Goal: Communication & Community: Share content

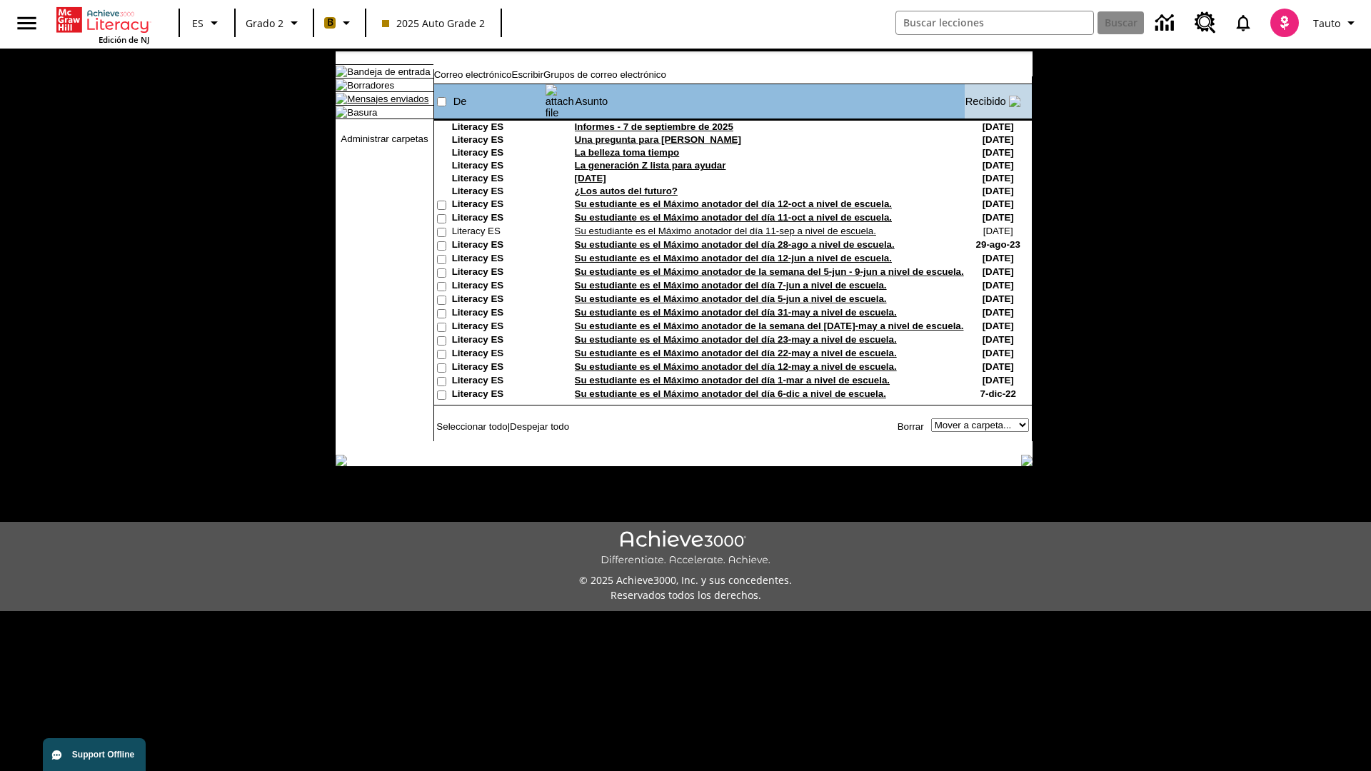
click at [381, 104] on link "Mensajes enviados" at bounding box center [387, 99] width 81 height 11
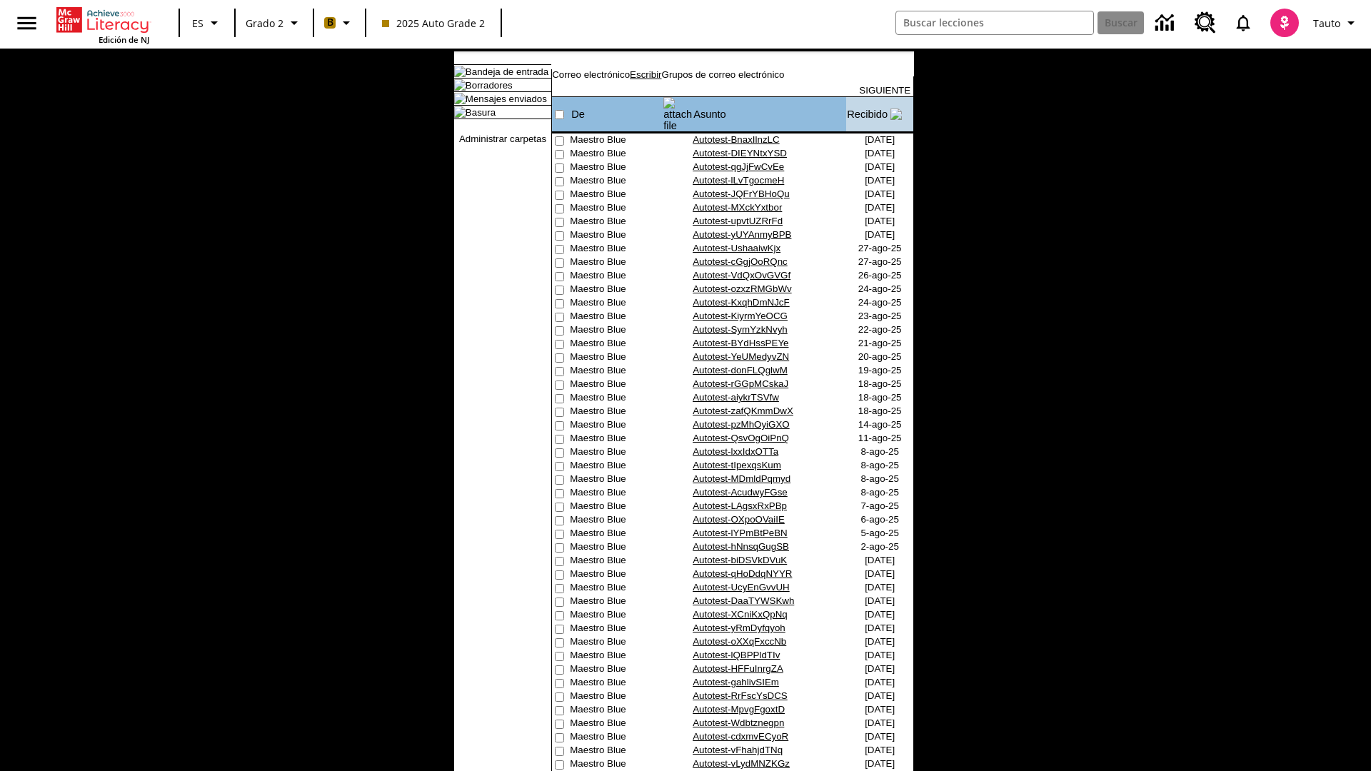
click at [661, 80] on link "Escribir" at bounding box center [645, 74] width 31 height 11
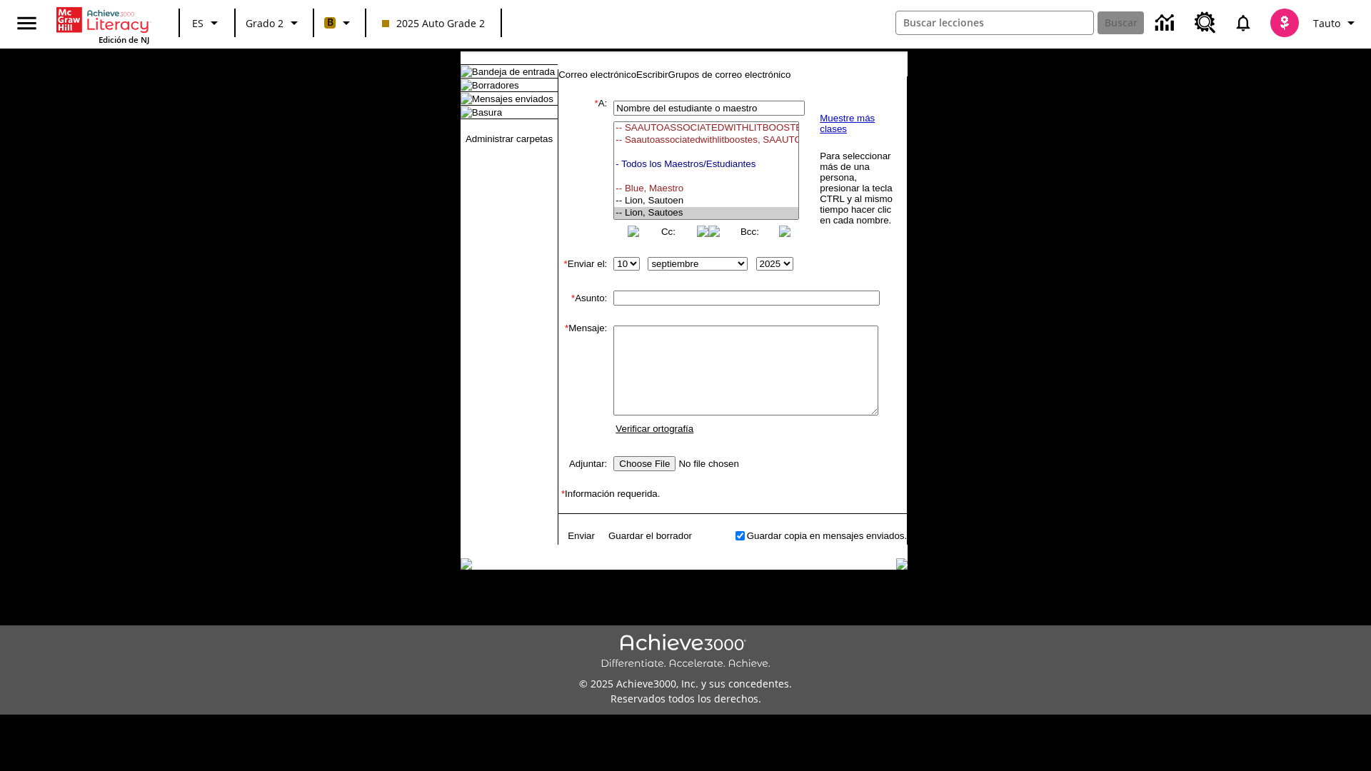
select select "U,21437111,1"
type input "Autotest-NKgalXmwUF"
type textarea "email body message"
click at [574, 541] on link "Enviar" at bounding box center [581, 535] width 27 height 11
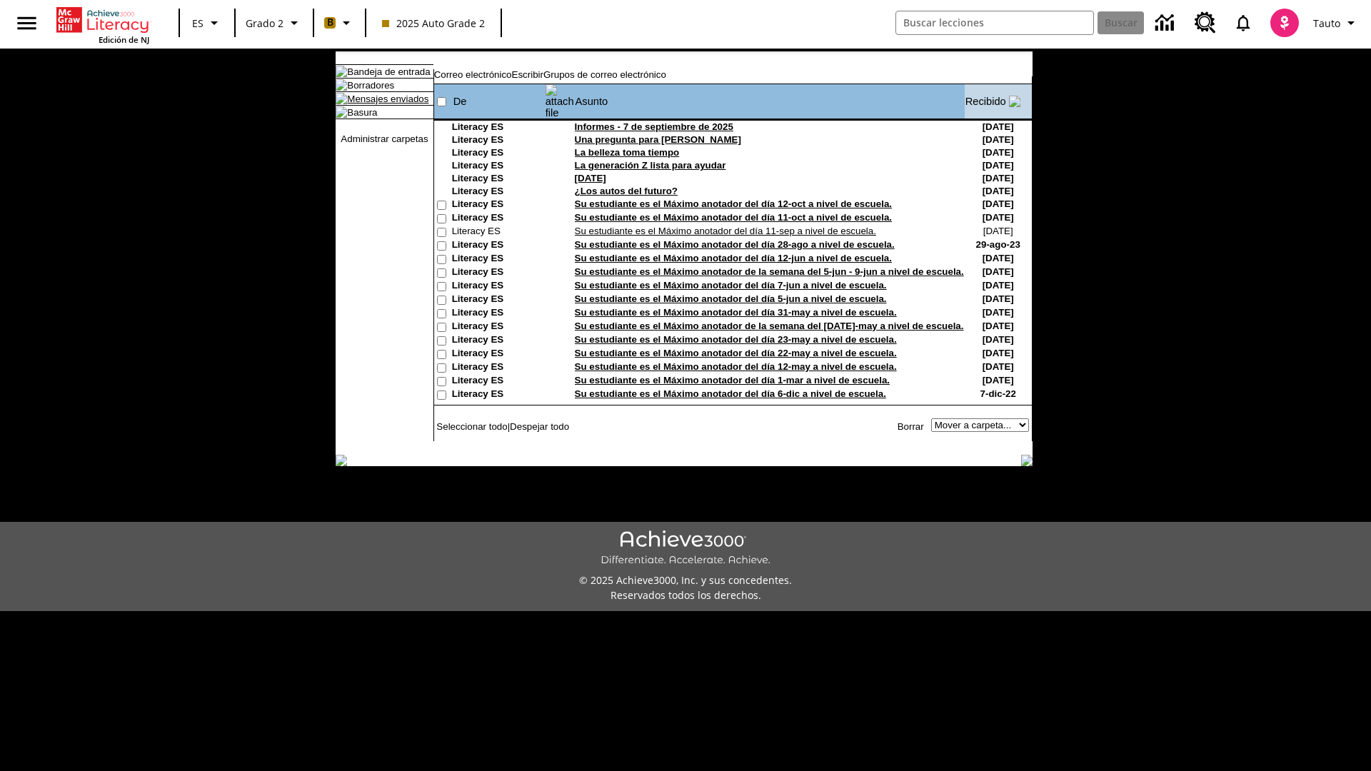
click at [381, 104] on link "Mensajes enviados" at bounding box center [387, 99] width 81 height 11
